Goal: Task Accomplishment & Management: Manage account settings

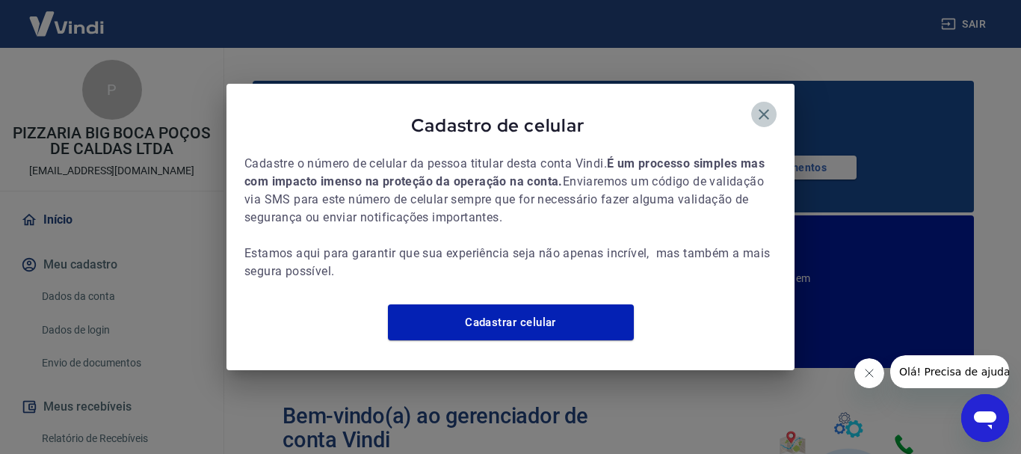
click at [771, 105] on icon "button" at bounding box center [764, 114] width 18 height 18
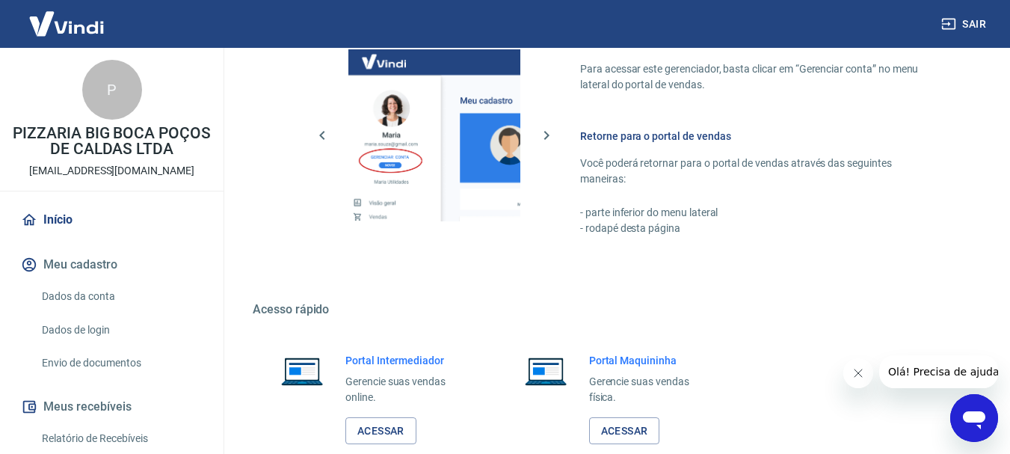
scroll to position [1062, 0]
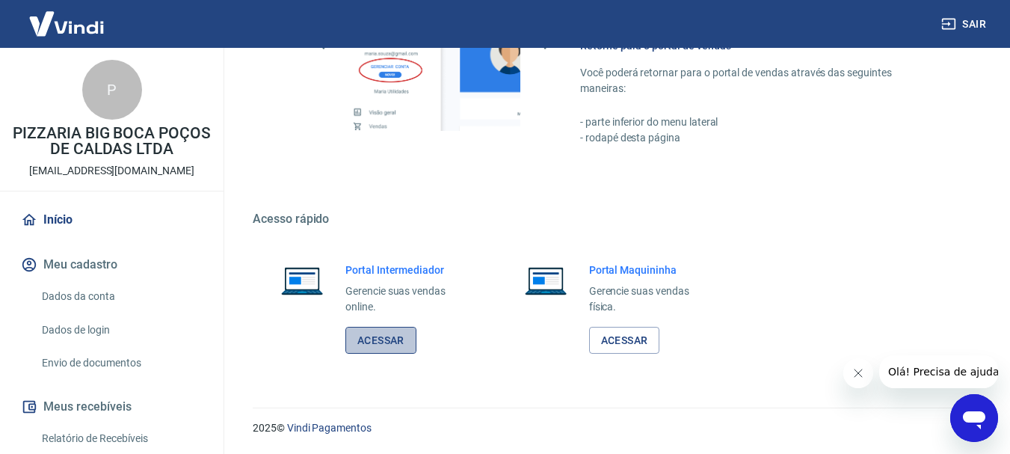
click at [382, 336] on link "Acessar" at bounding box center [380, 341] width 71 height 28
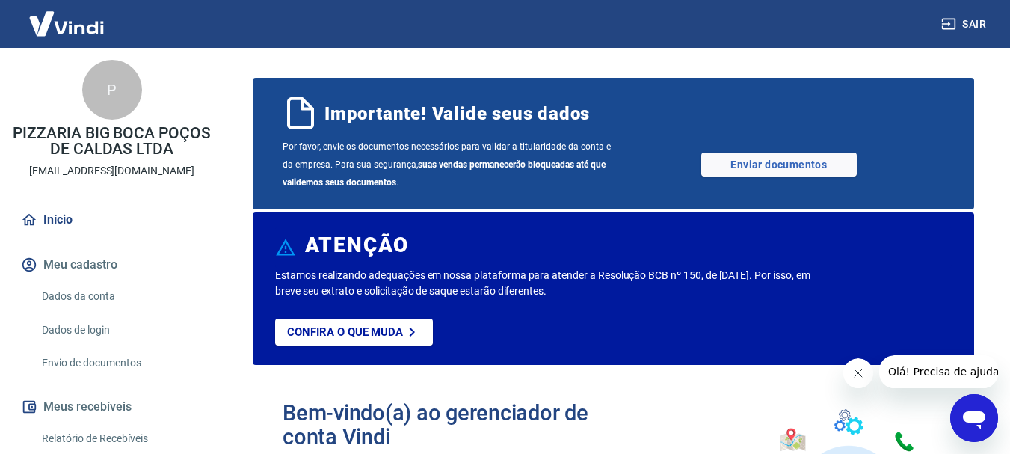
scroll to position [0, 0]
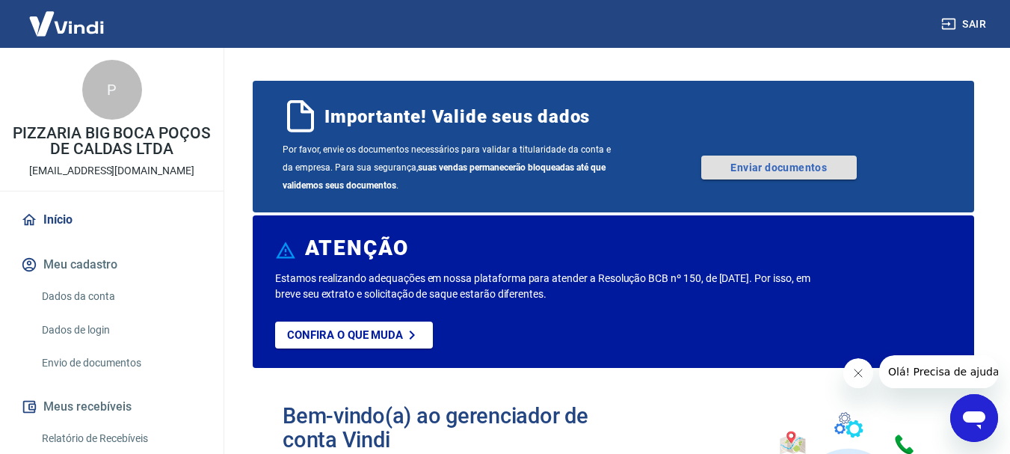
click at [774, 162] on link "Enviar documentos" at bounding box center [778, 167] width 155 height 24
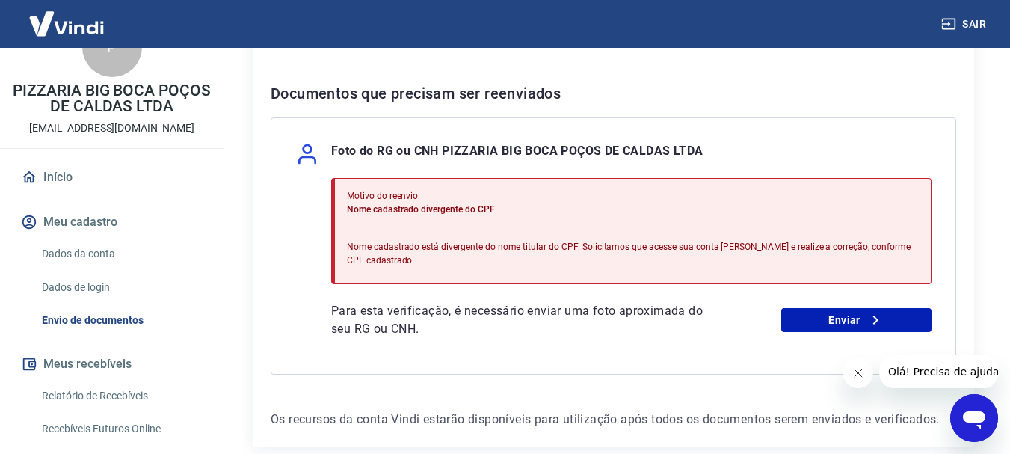
scroll to position [75, 0]
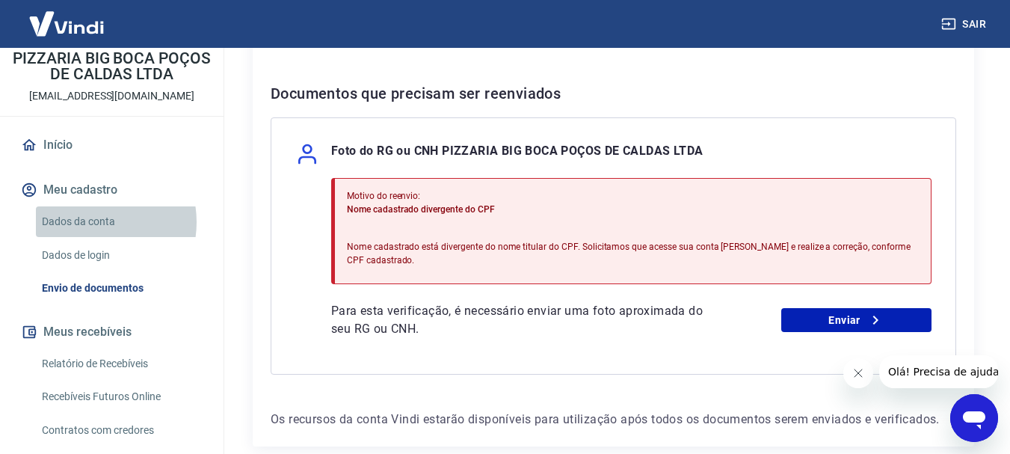
click at [91, 222] on link "Dados da conta" at bounding box center [121, 221] width 170 height 31
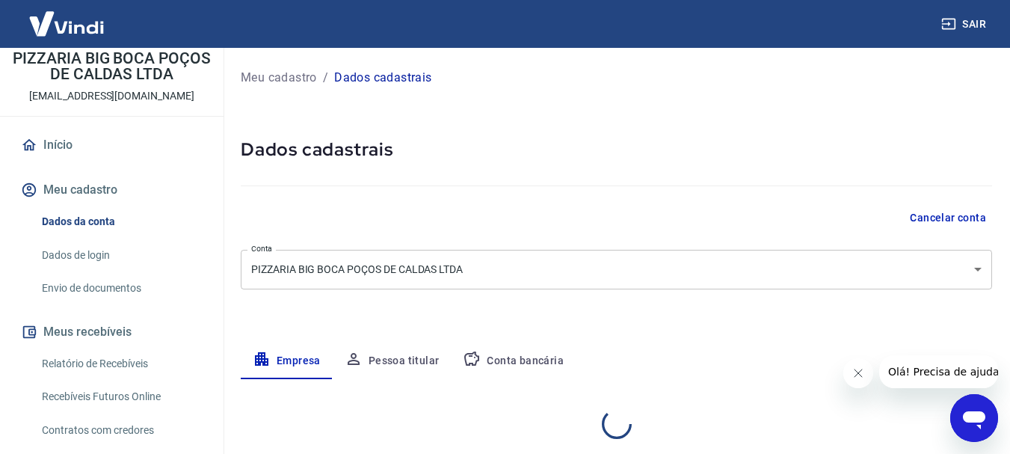
select select "MG"
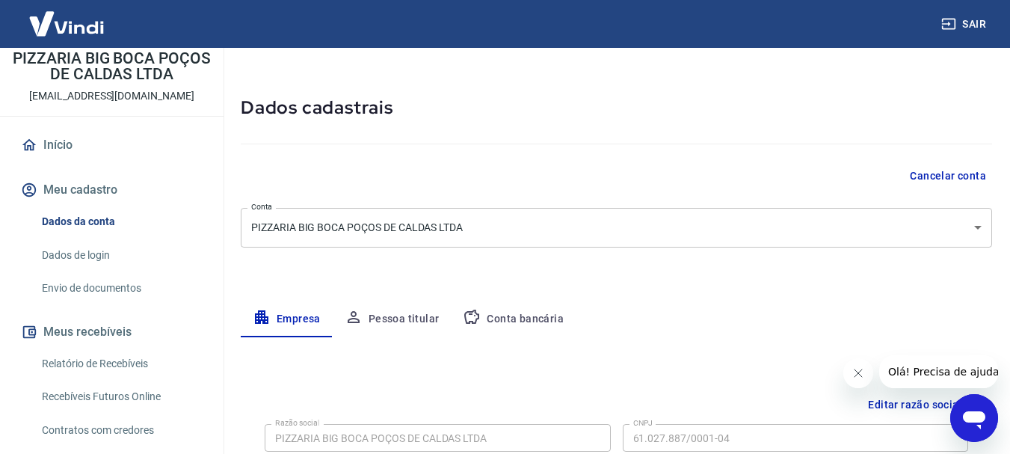
scroll to position [75, 0]
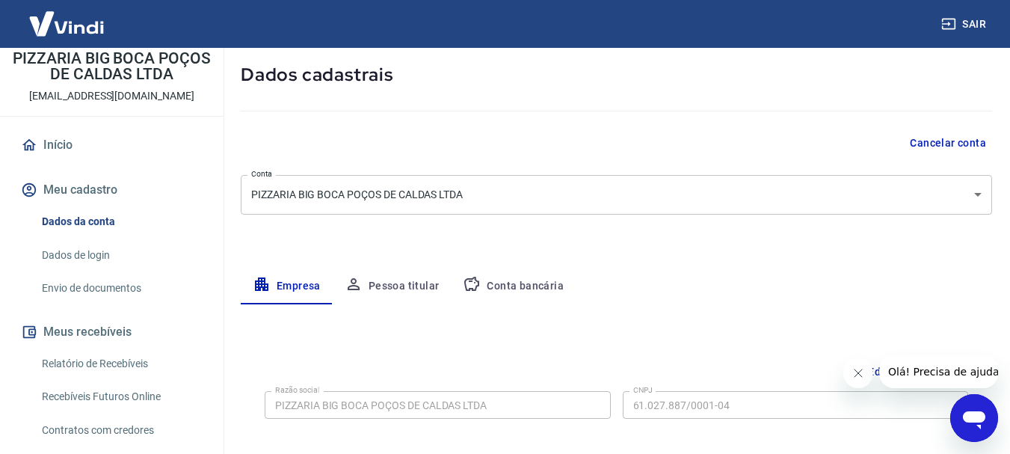
click at [383, 289] on button "Pessoa titular" at bounding box center [392, 286] width 119 height 36
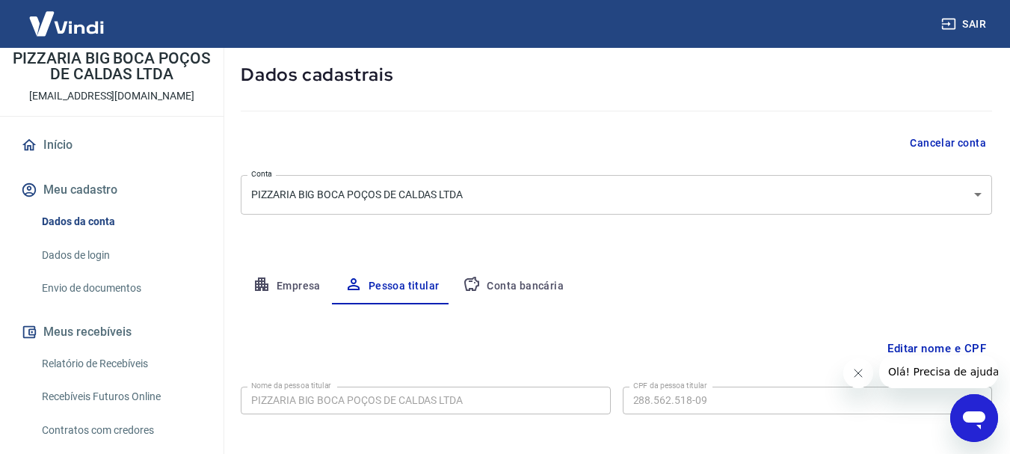
click at [525, 199] on body "Sair P PIZZARIA BIG BOCA POÇOS DE CALDAS LTDA pocosdecaldas@pizzariabigboca.com…" at bounding box center [505, 152] width 1010 height 454
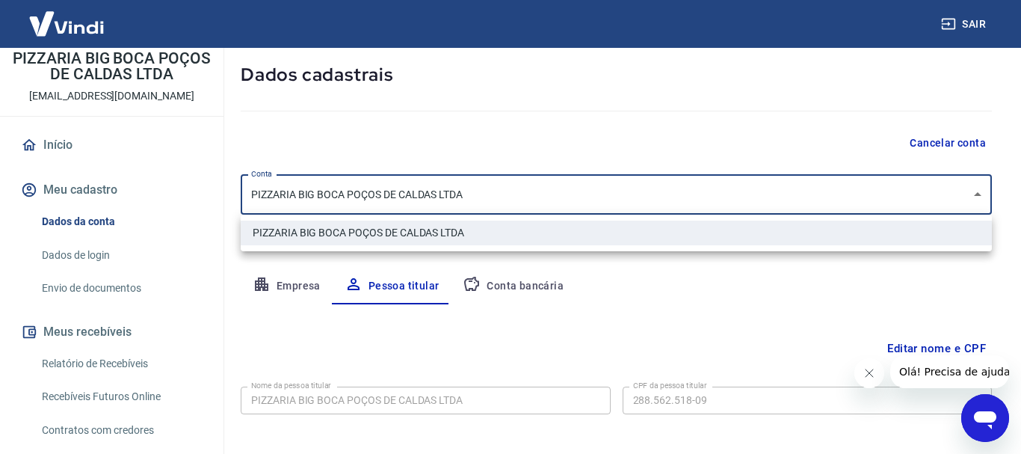
click at [525, 199] on div at bounding box center [510, 227] width 1021 height 454
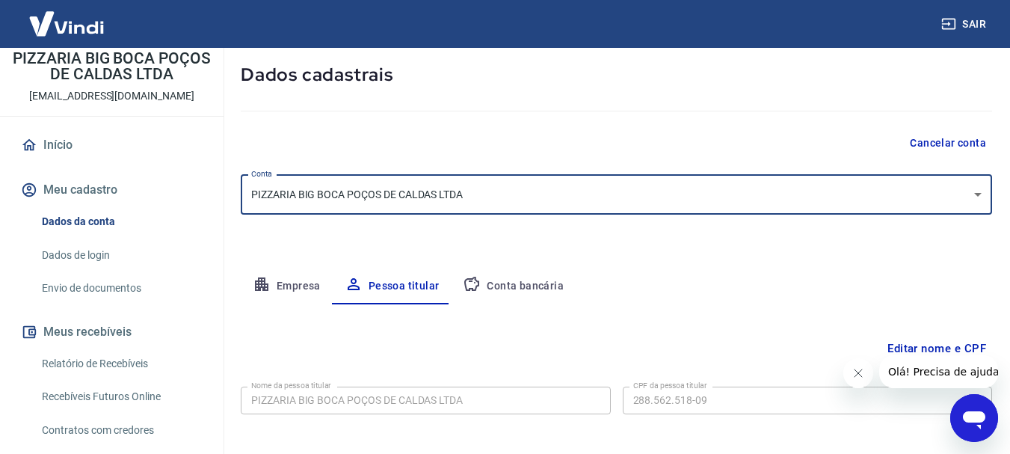
click at [949, 346] on button "Editar nome e CPF" at bounding box center [936, 348] width 111 height 28
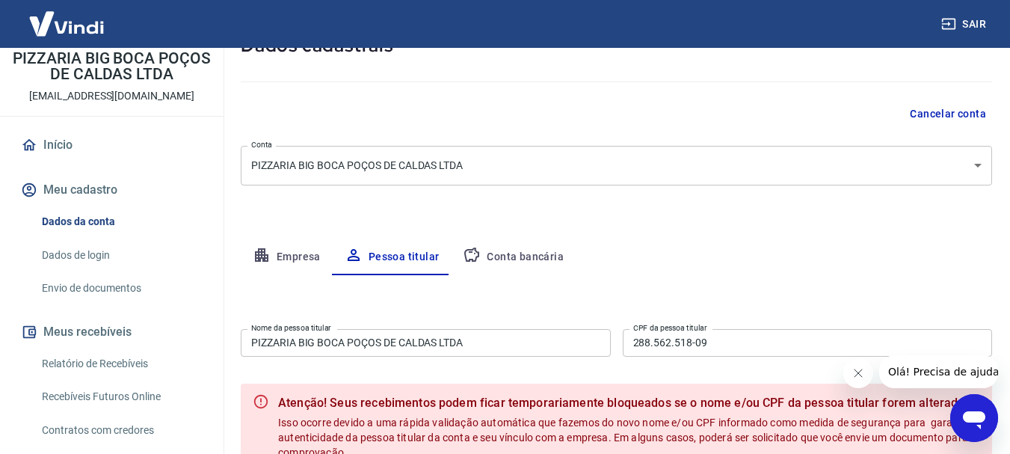
scroll to position [150, 0]
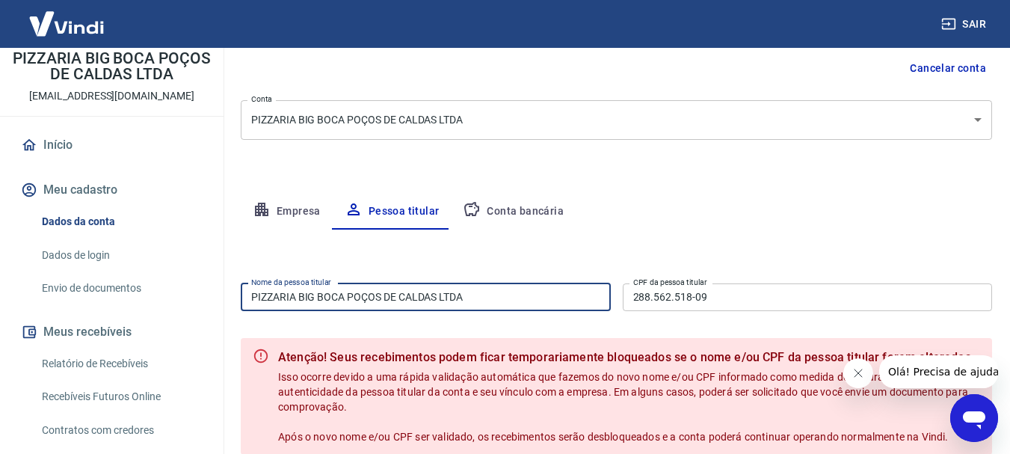
drag, startPoint x: 475, startPoint y: 301, endPoint x: 102, endPoint y: 334, distance: 374.5
click at [102, 304] on div "Sair P PIZZARIA BIG BOCA POÇOS DE CALDAS LTDA pocosdecaldas@pizzariabigboca.com…" at bounding box center [505, 77] width 1010 height 454
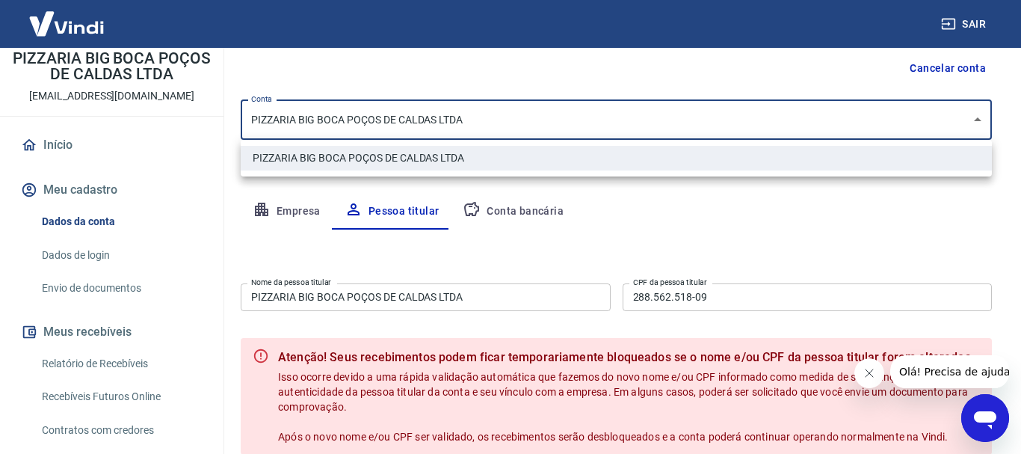
click at [492, 128] on body "Sair P PIZZARIA BIG BOCA POÇOS DE CALDAS LTDA pocosdecaldas@pizzariabigboca.com…" at bounding box center [510, 77] width 1021 height 454
click at [490, 301] on div at bounding box center [510, 227] width 1021 height 454
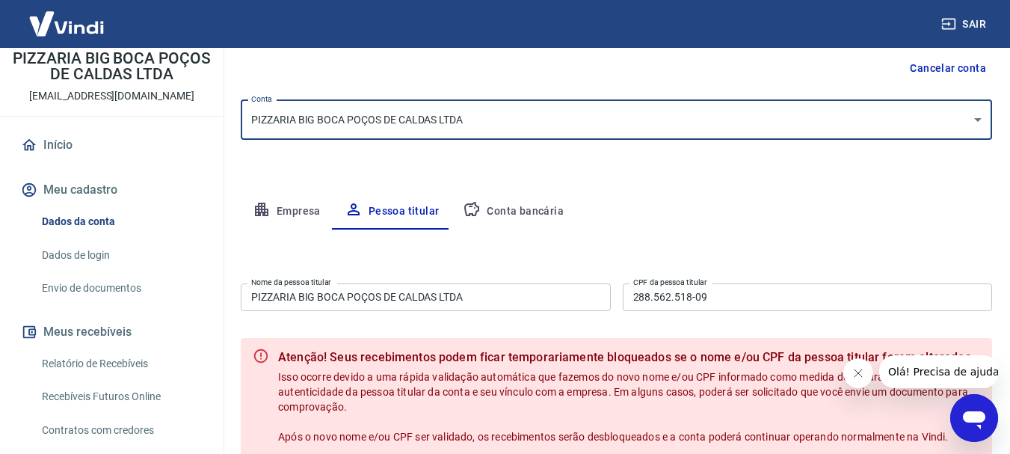
click at [503, 290] on input "PIZZARIA BIG BOCA POÇOS DE CALDAS LTDA" at bounding box center [426, 297] width 370 height 28
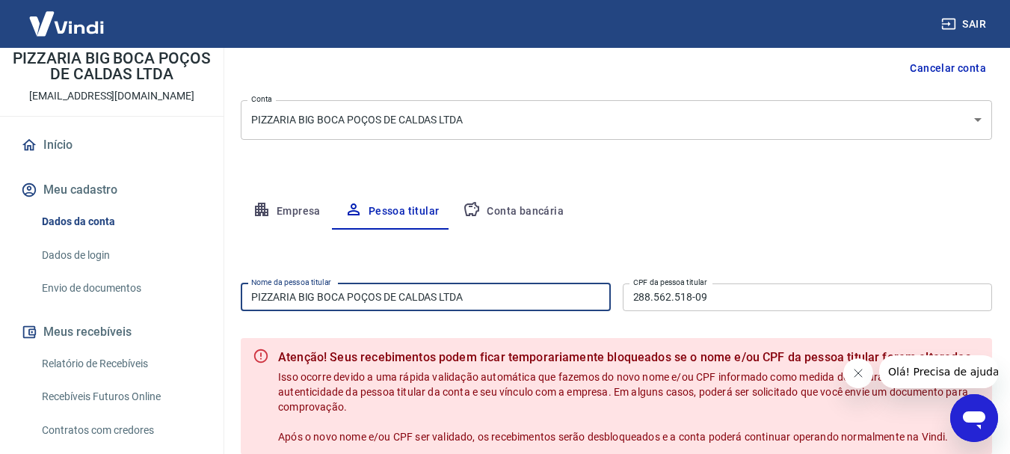
drag, startPoint x: 503, startPoint y: 290, endPoint x: 77, endPoint y: 289, distance: 426.1
click at [77, 289] on div "Sair P PIZZARIA BIG BOCA POÇOS DE CALDAS LTDA pocosdecaldas@pizzariabigboca.com…" at bounding box center [505, 77] width 1010 height 454
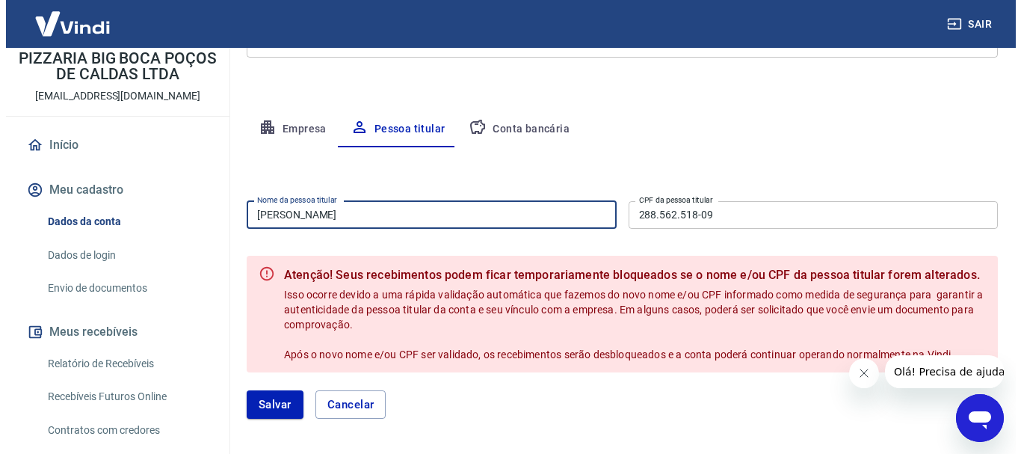
scroll to position [297, 0]
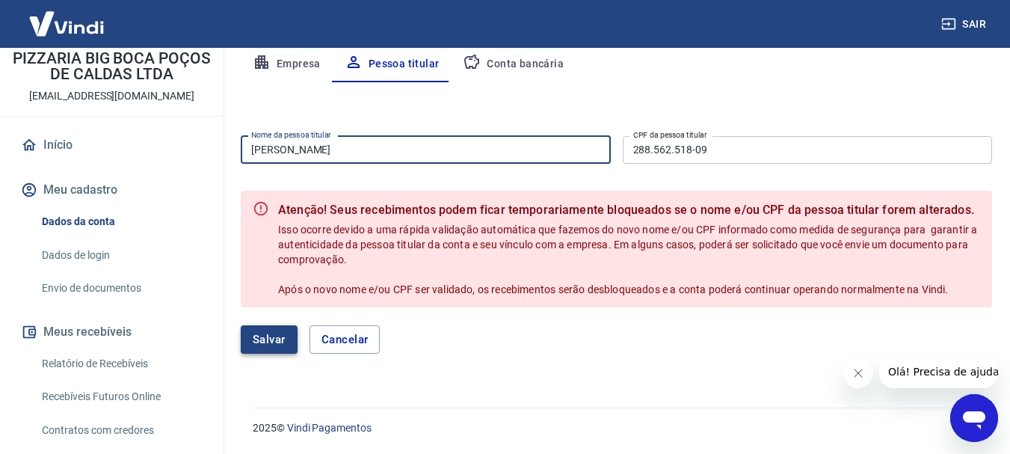
type input "[PERSON_NAME]"
click at [268, 344] on button "Salvar" at bounding box center [269, 339] width 57 height 28
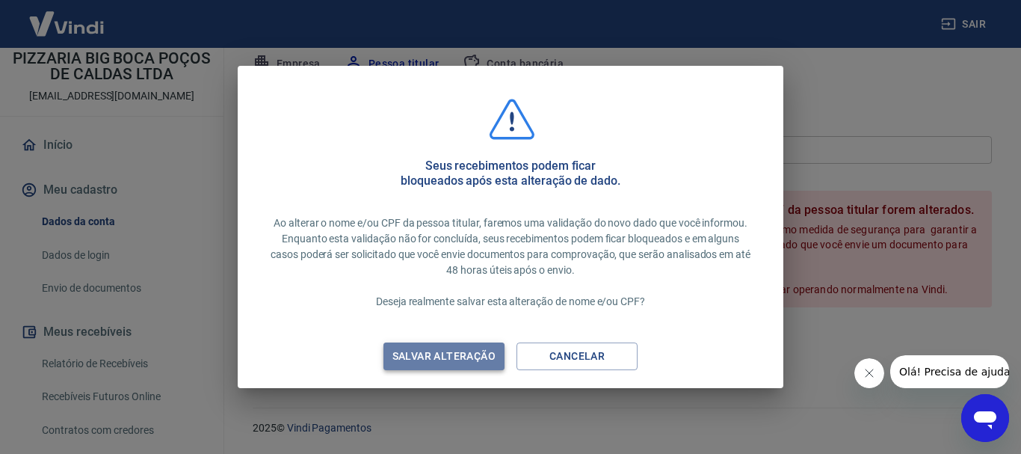
click at [477, 355] on div "Salvar alteração" at bounding box center [444, 356] width 139 height 19
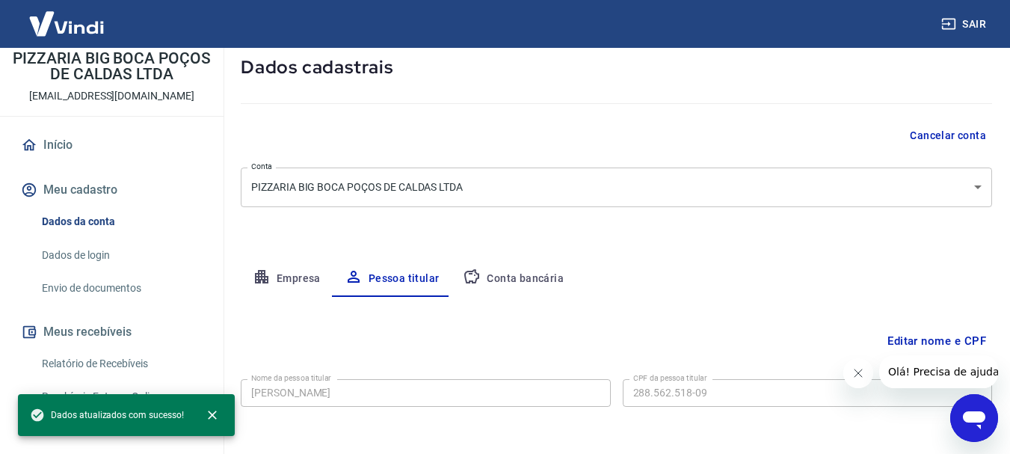
scroll to position [144, 0]
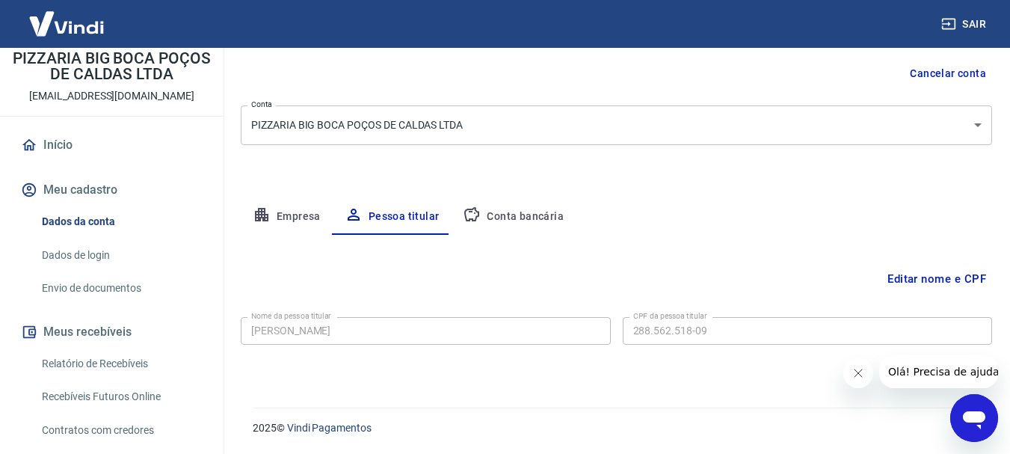
click at [546, 212] on button "Conta bancária" at bounding box center [513, 217] width 125 height 36
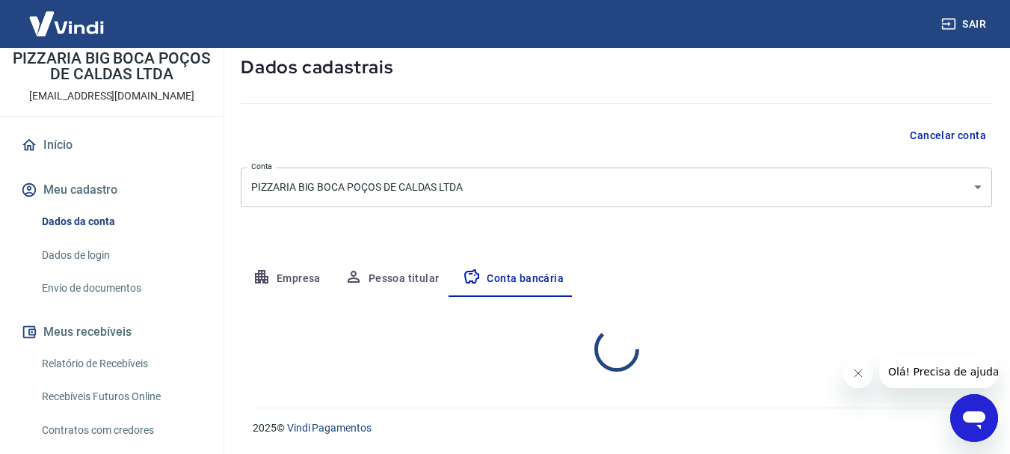
select select "1"
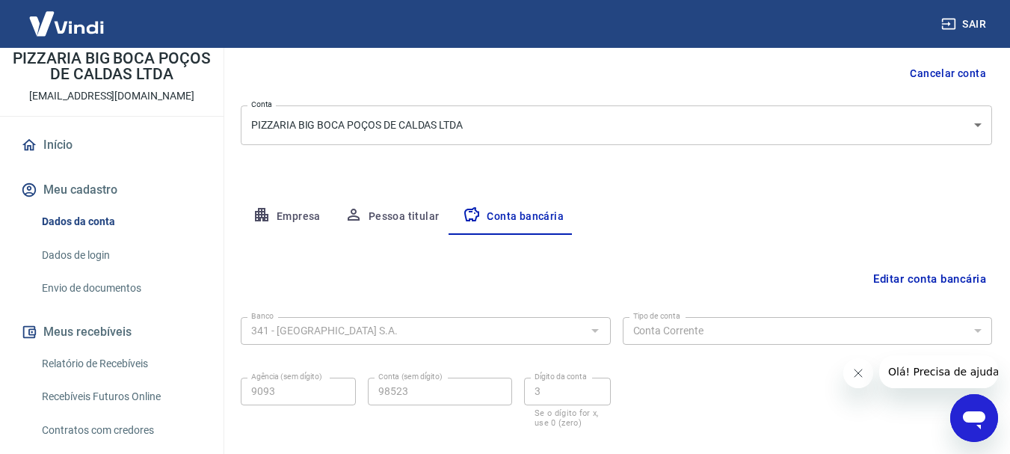
click at [283, 208] on button "Empresa" at bounding box center [287, 217] width 92 height 36
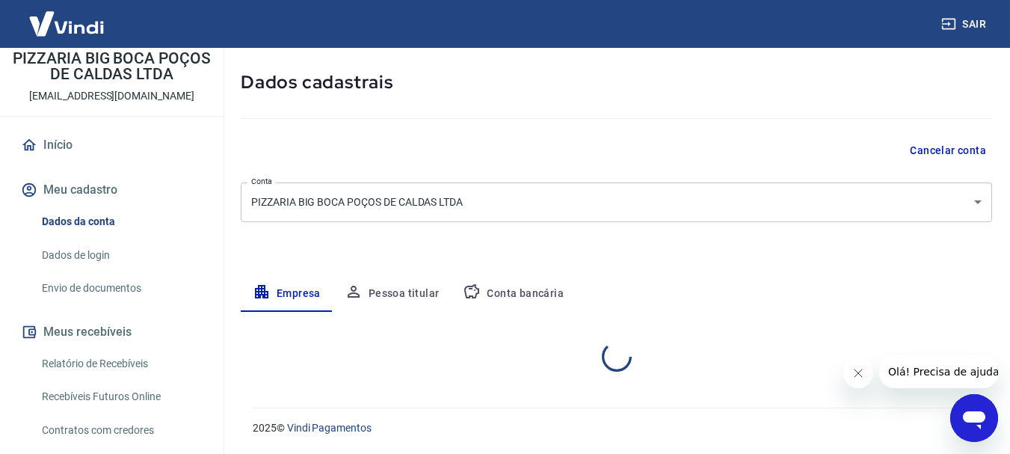
select select "MG"
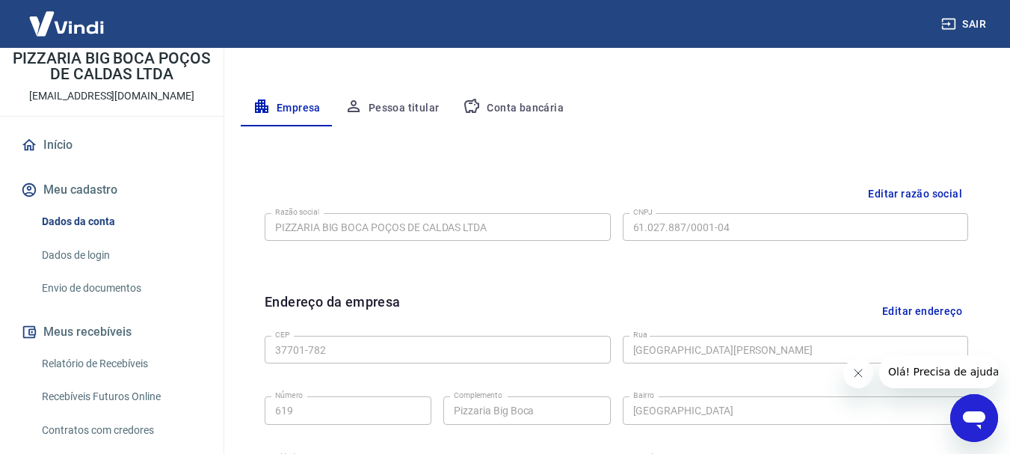
scroll to position [250, 0]
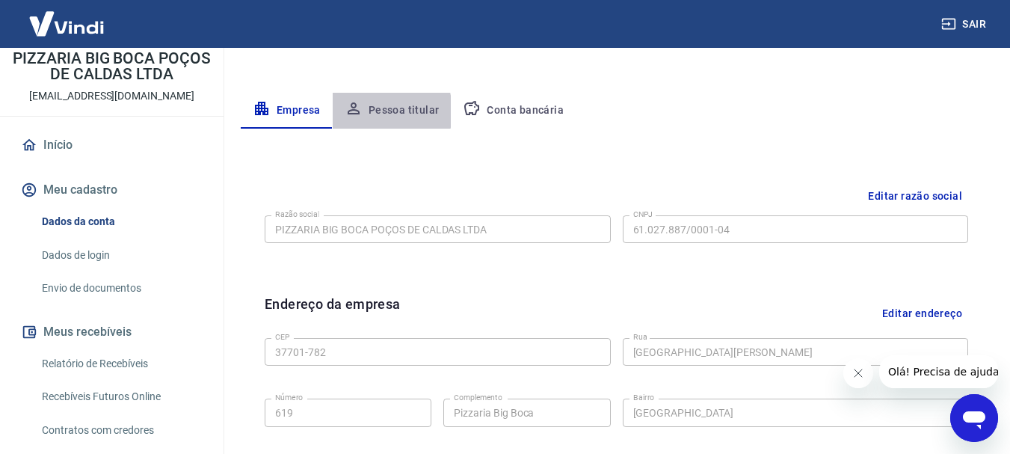
click at [367, 111] on button "Pessoa titular" at bounding box center [392, 111] width 119 height 36
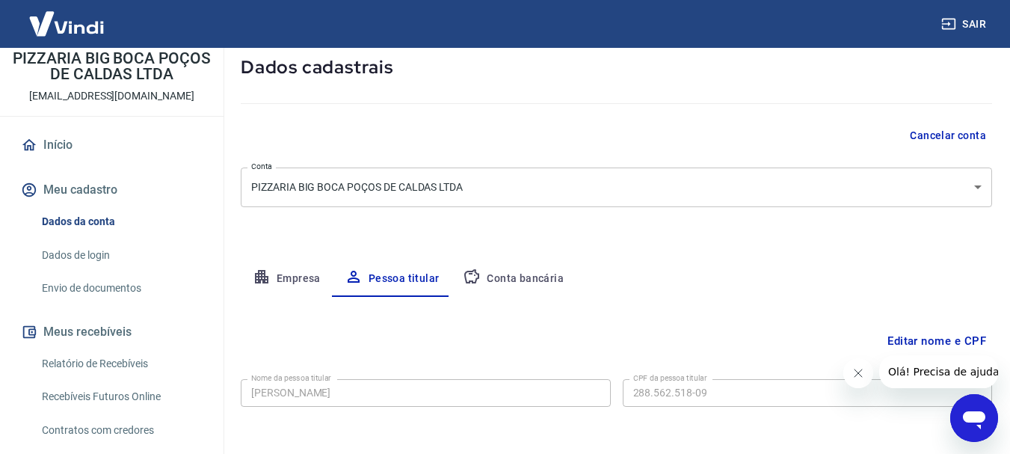
scroll to position [144, 0]
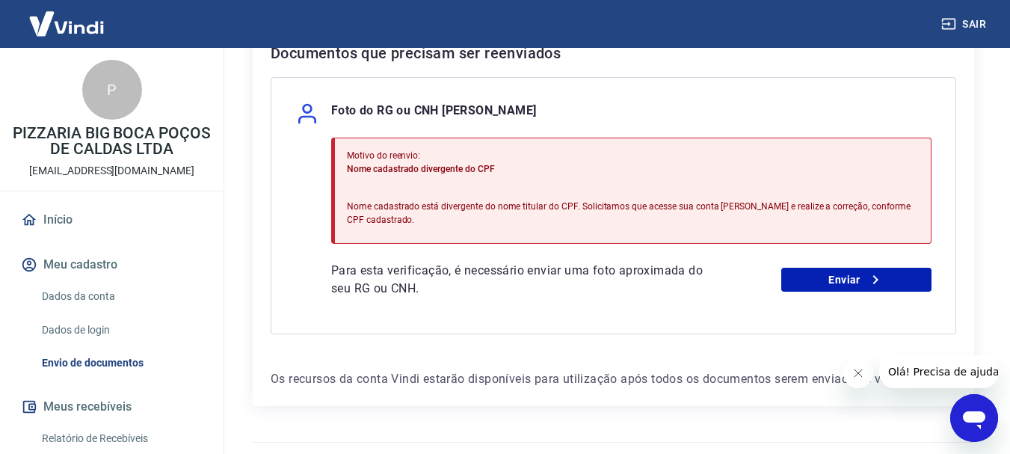
scroll to position [374, 0]
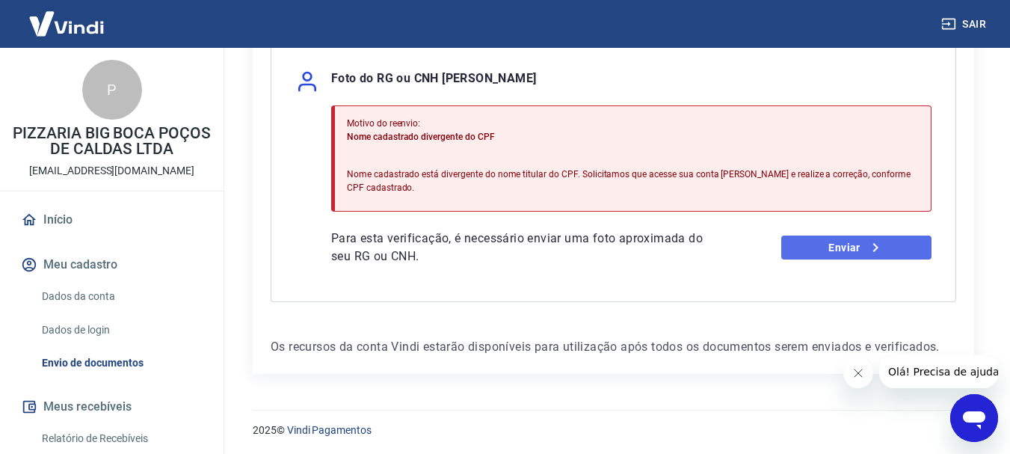
click at [855, 250] on link "Enviar" at bounding box center [856, 247] width 150 height 24
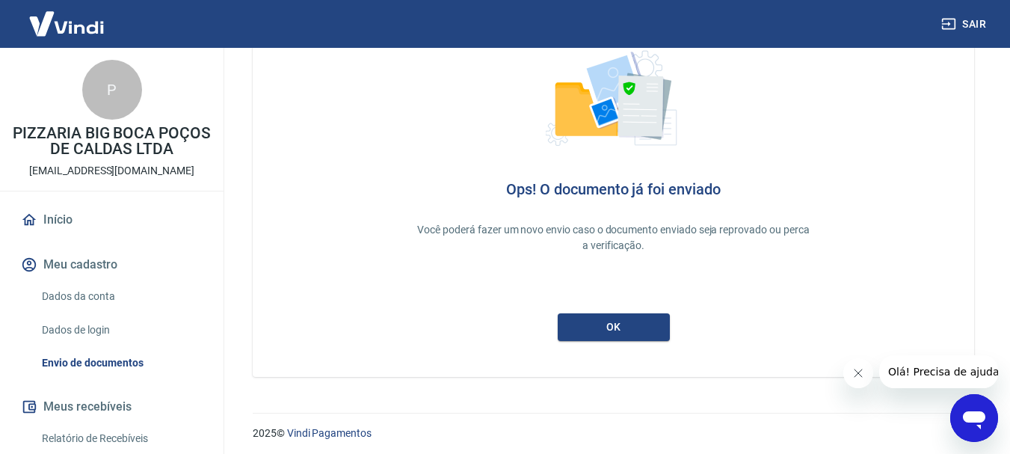
scroll to position [96, 0]
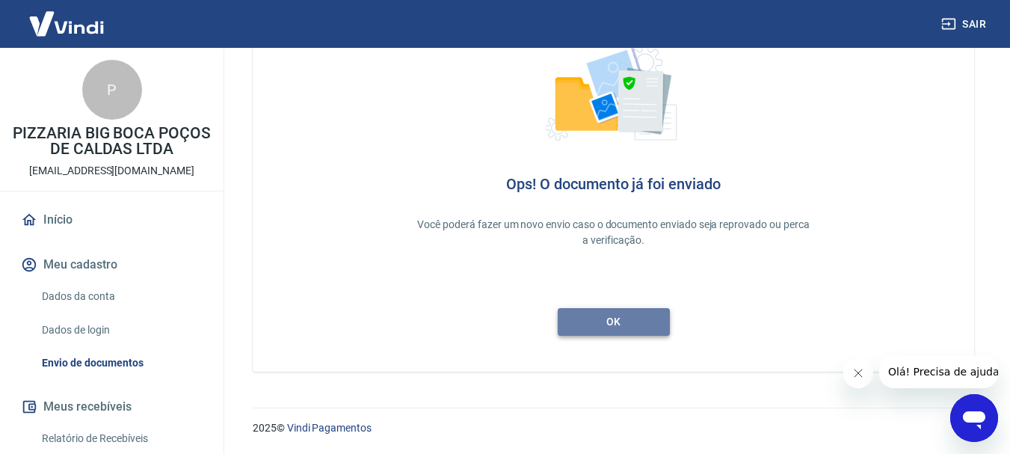
click at [599, 329] on link "ok" at bounding box center [614, 322] width 112 height 28
